Goal: Navigation & Orientation: Find specific page/section

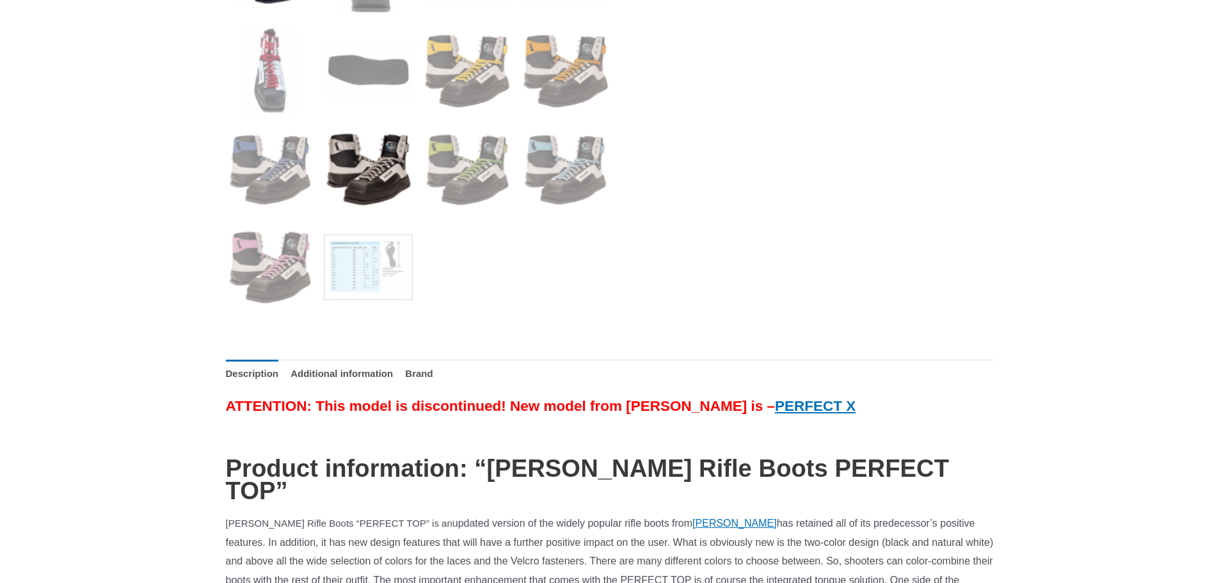
scroll to position [639, 0]
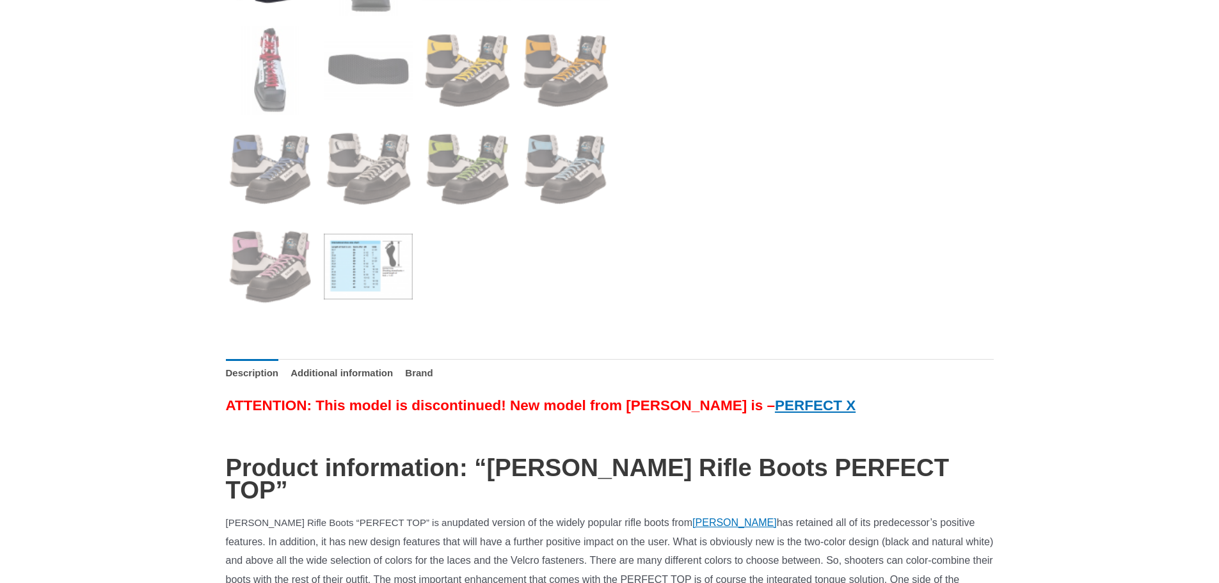
click at [346, 261] on img at bounding box center [368, 266] width 89 height 89
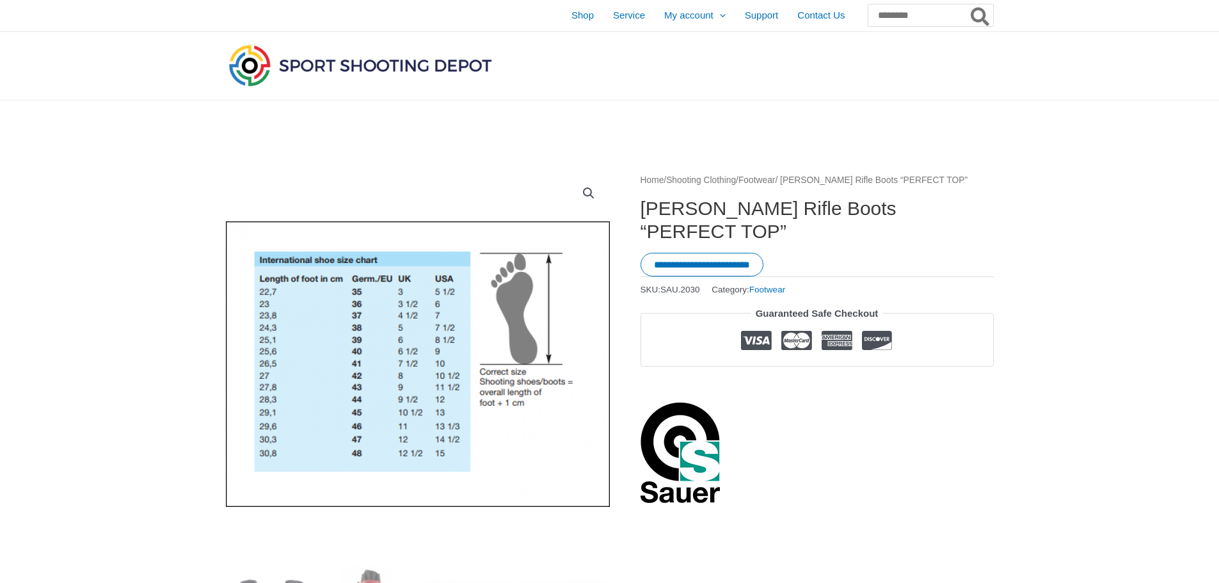
scroll to position [0, 0]
click at [571, 19] on span "Shop" at bounding box center [582, 16] width 22 height 32
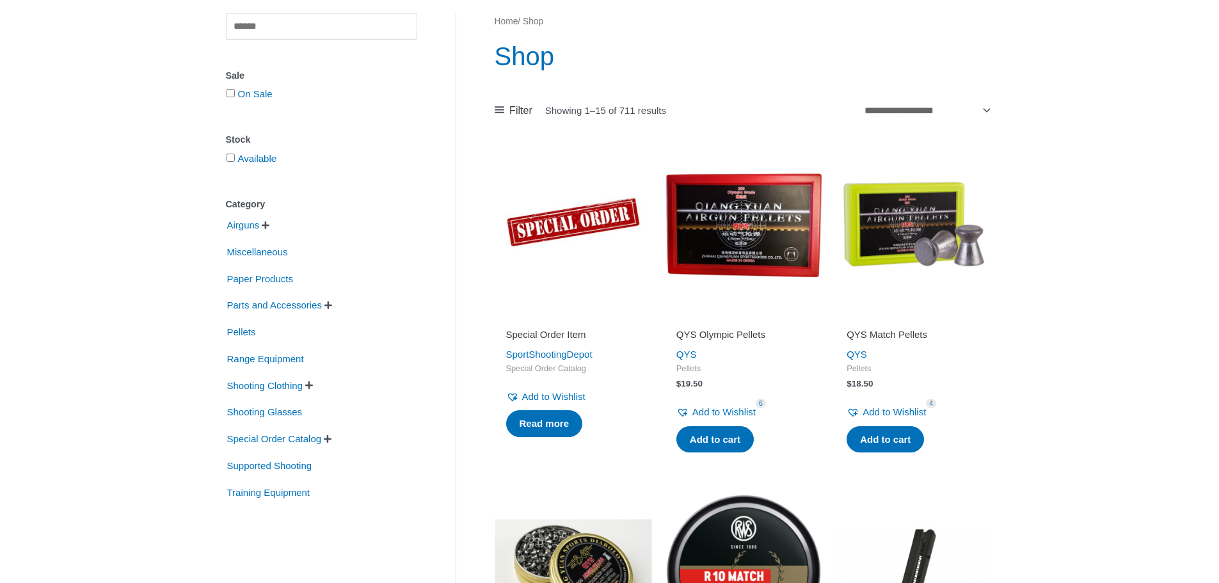
scroll to position [127, 0]
click at [241, 225] on span "Airguns" at bounding box center [243, 225] width 35 height 22
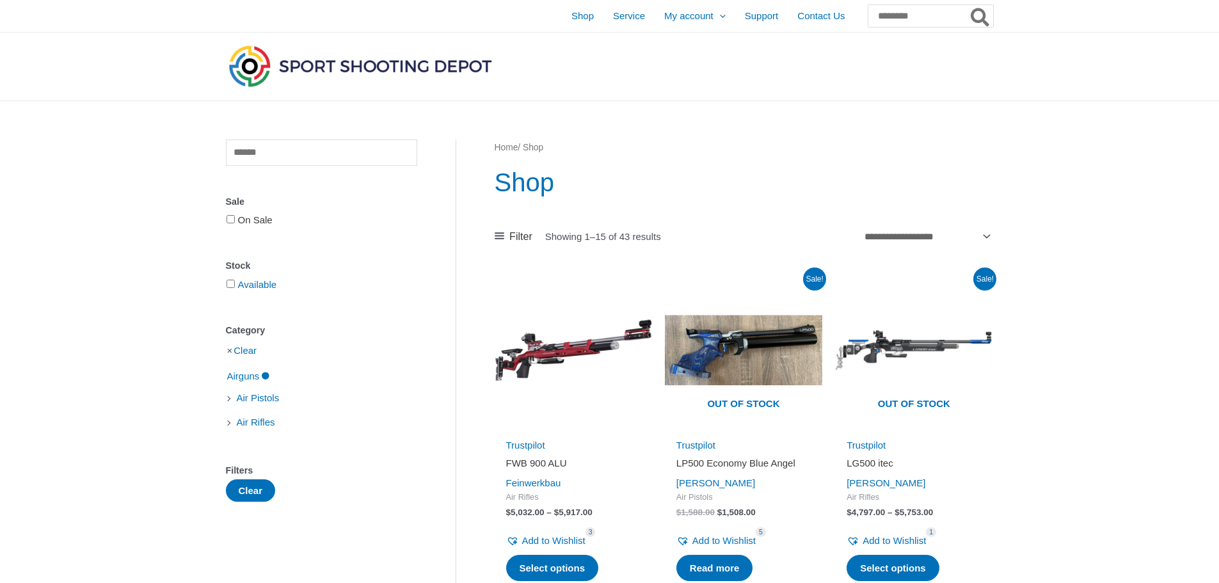
click at [250, 225] on link "On Sale" at bounding box center [255, 219] width 35 height 11
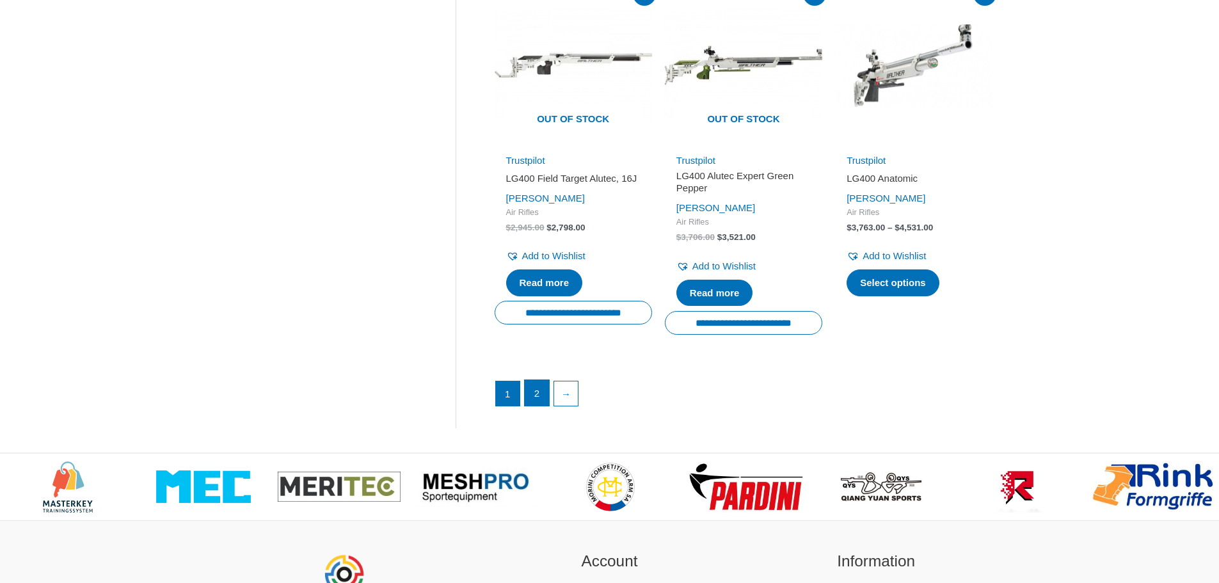
scroll to position [1790, 0]
click at [536, 394] on link "2" at bounding box center [537, 392] width 24 height 26
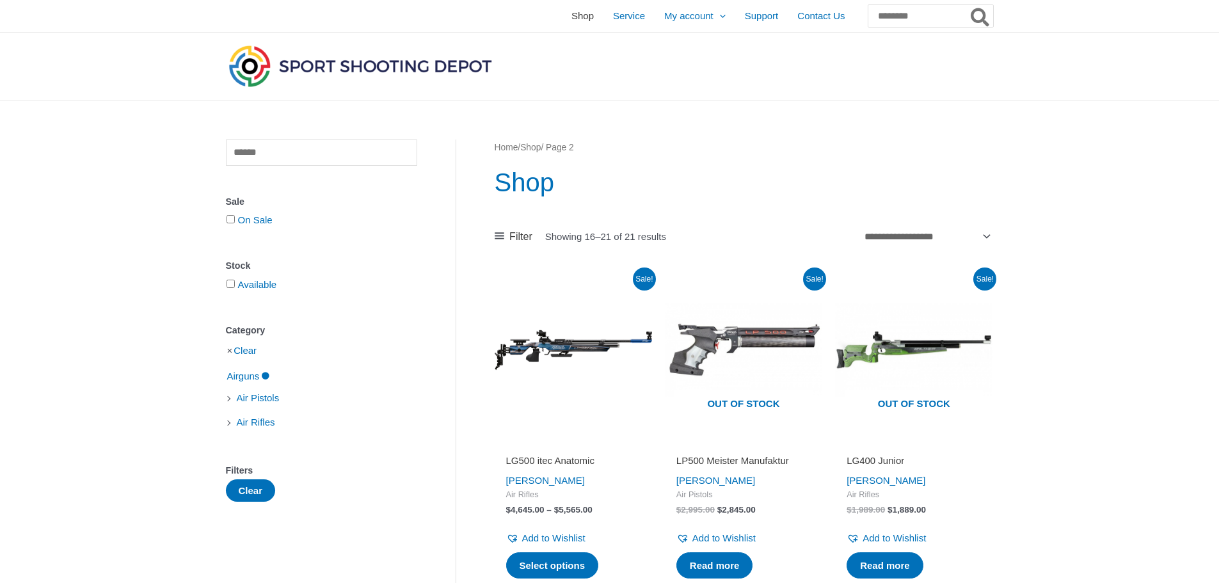
click at [571, 13] on span "Shop" at bounding box center [582, 16] width 22 height 32
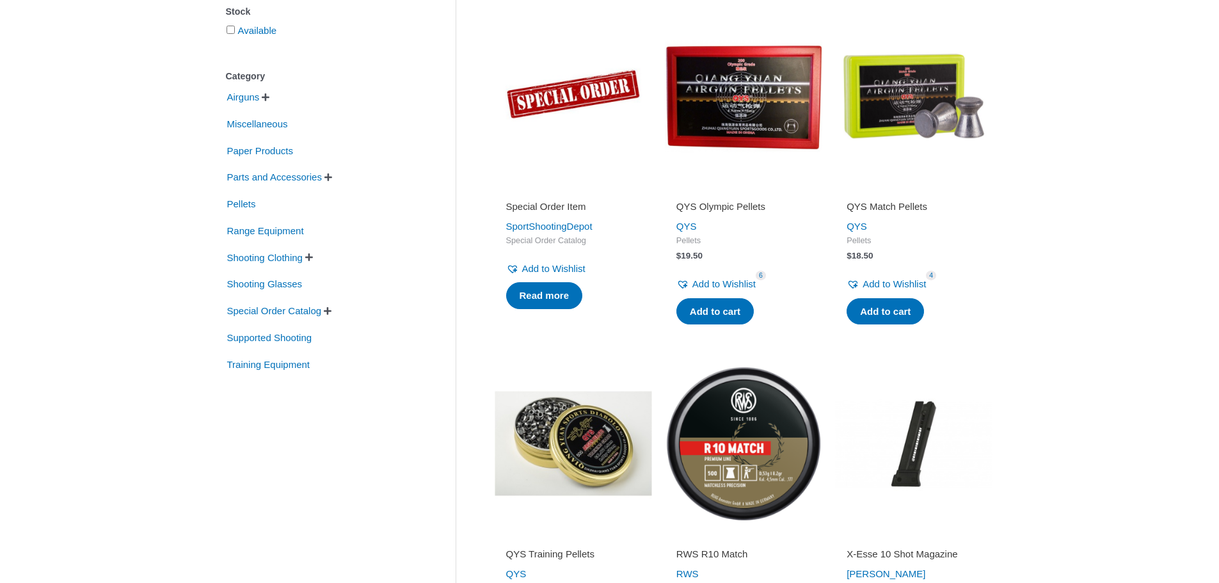
scroll to position [255, 0]
click at [276, 367] on span "Training Equipment" at bounding box center [269, 364] width 86 height 22
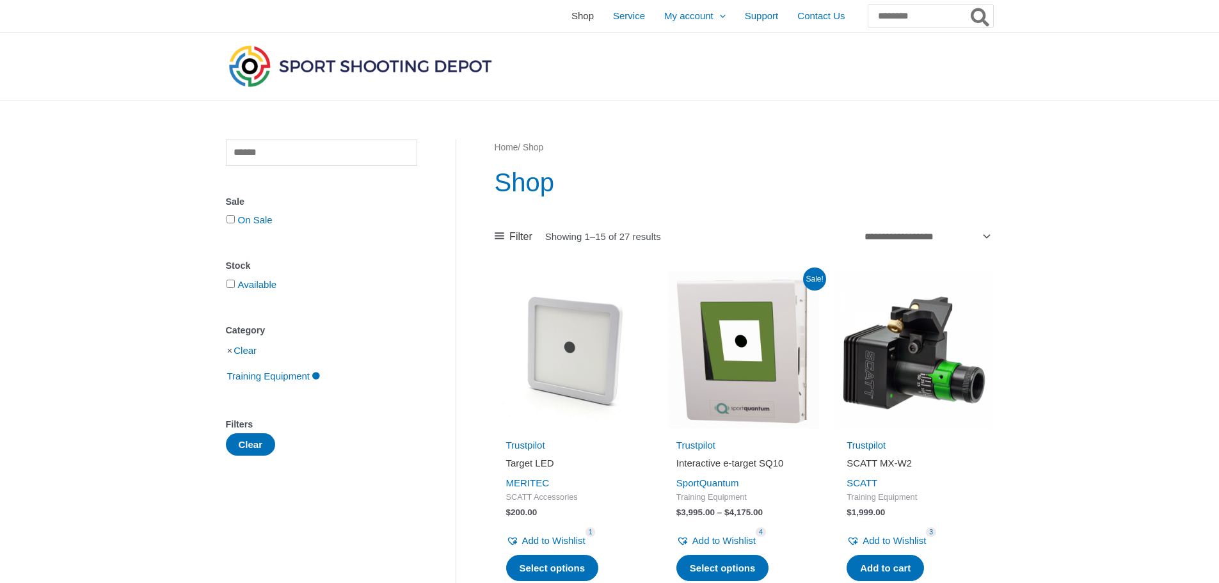
click at [571, 16] on span "Shop" at bounding box center [582, 16] width 22 height 32
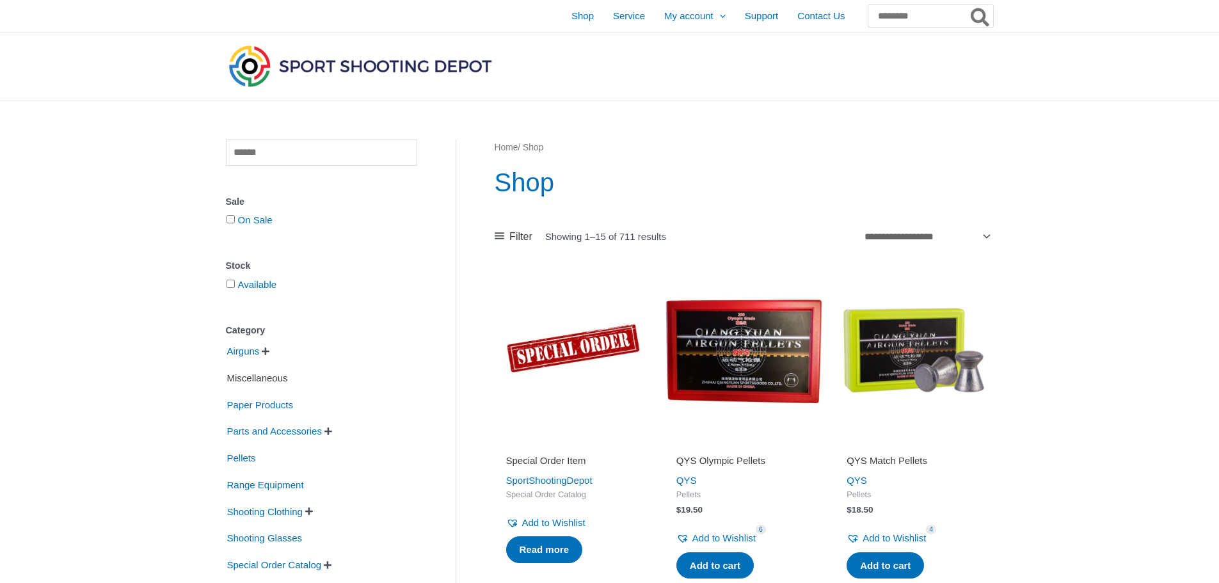
click at [253, 377] on span "Miscellaneous" at bounding box center [257, 378] width 63 height 22
